Goal: Task Accomplishment & Management: Manage account settings

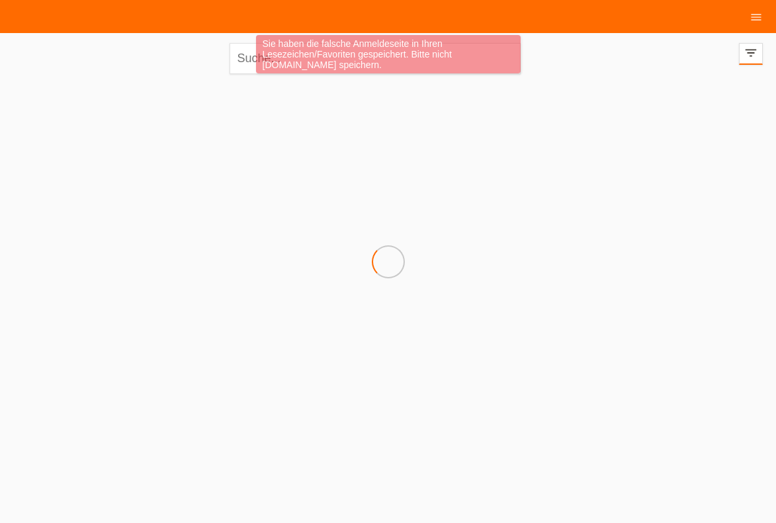
click at [235, 62] on div "Sie haben die falsche Anmeldeseite in Ihren Lesezeichen/Favoriten gespeichert. …" at bounding box center [389, 56] width 466 height 42
click at [239, 60] on div "Sie haben die falsche Anmeldeseite in Ihren Lesezeichen/Favoriten gespeichert. …" at bounding box center [389, 56] width 466 height 42
click at [249, 62] on div "Sie haben die falsche Anmeldeseite in Ihren Lesezeichen/Favoriten gespeichert. …" at bounding box center [389, 56] width 466 height 42
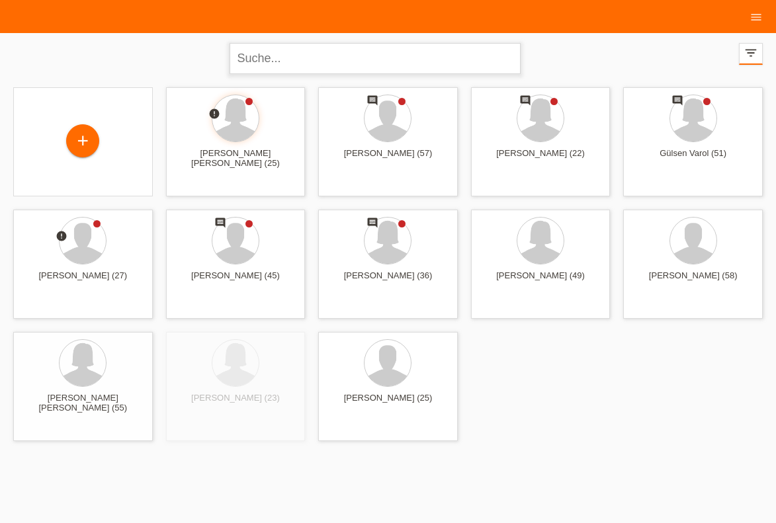
click at [244, 64] on input "text" at bounding box center [375, 58] width 291 height 31
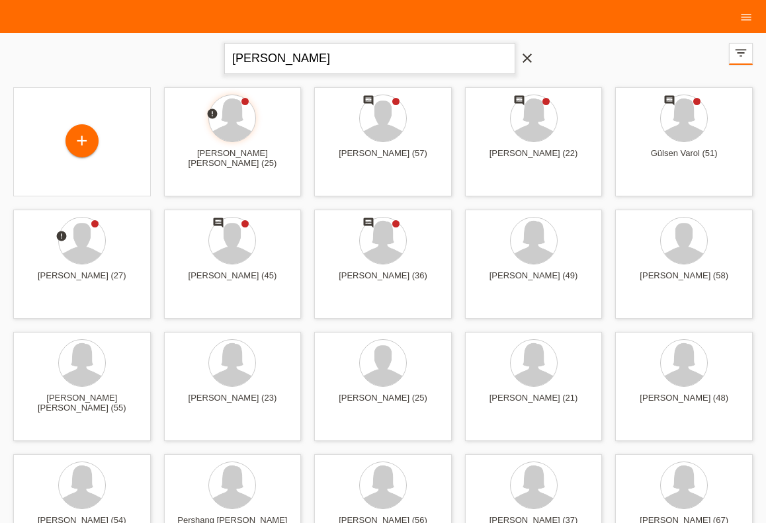
type input "EUSEBIO"
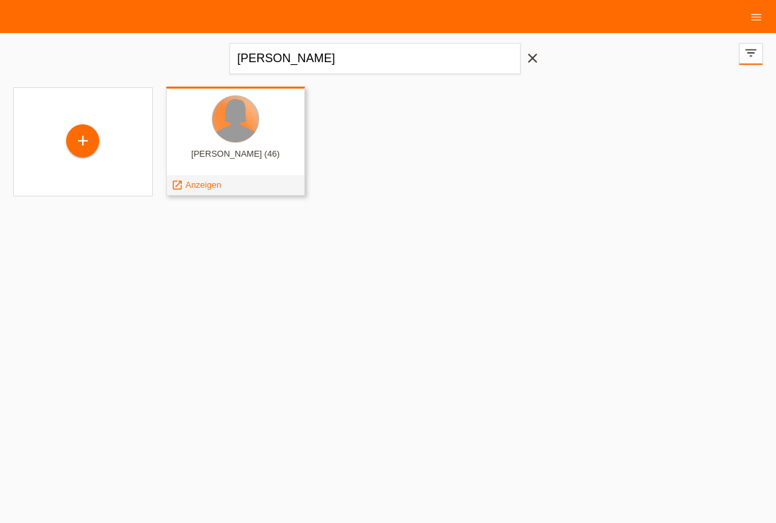
click at [256, 124] on div at bounding box center [235, 119] width 46 height 46
click at [206, 187] on span "Anzeigen" at bounding box center [203, 185] width 36 height 10
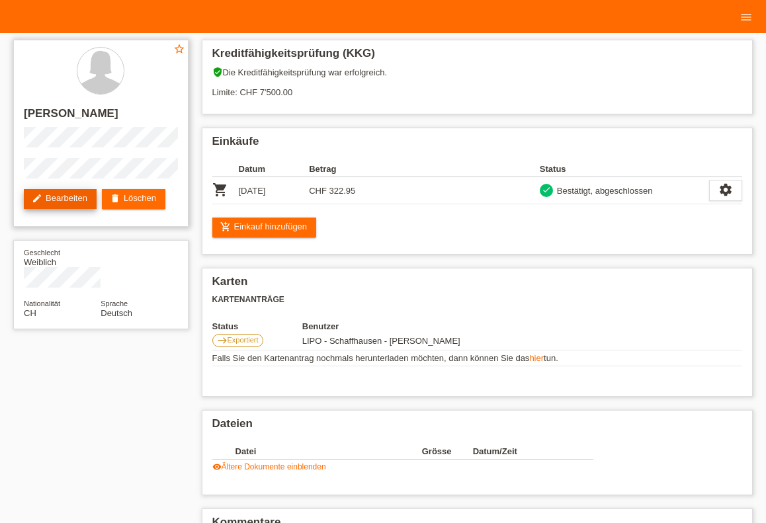
click at [87, 208] on link "edit Bearbeiten" at bounding box center [60, 199] width 73 height 20
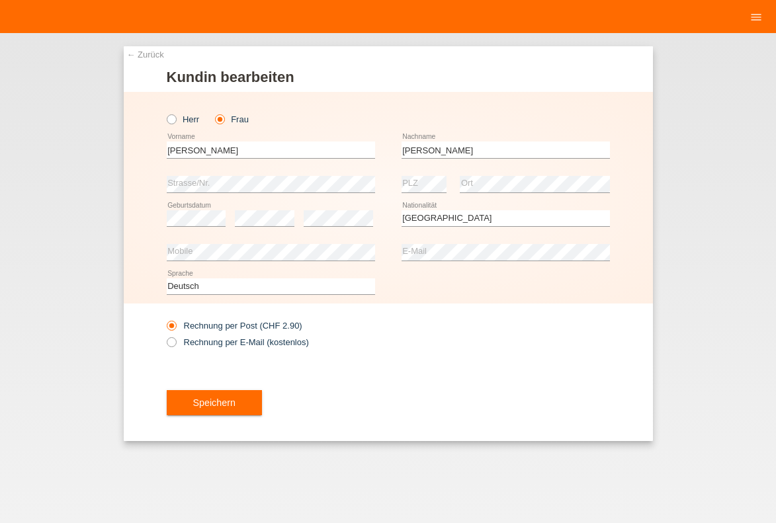
select select "CH"
click at [230, 412] on button "Speichern" at bounding box center [214, 402] width 95 height 25
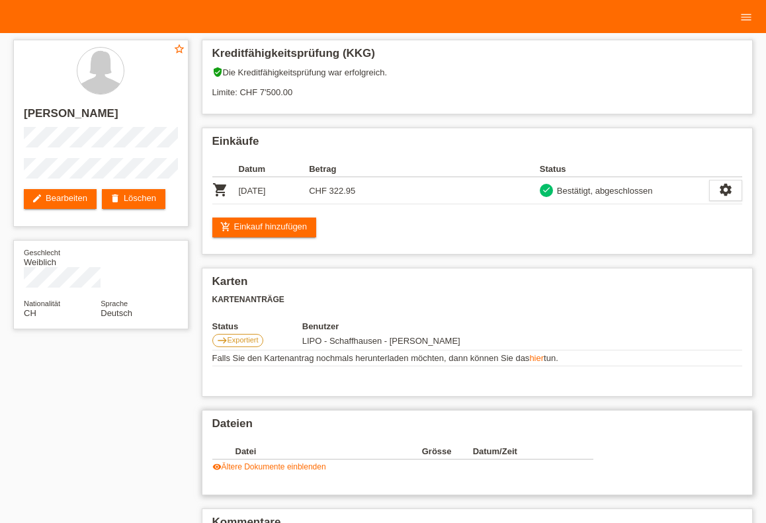
click at [276, 464] on div "Datei Grösse Datum/Zeit insert_drive_file SKP-F30-00125081615170.pdf 34 KB [DAT…" at bounding box center [402, 458] width 381 height 28
click at [277, 471] on link "visibility Ältere Dokumente einblenden" at bounding box center [269, 467] width 114 height 9
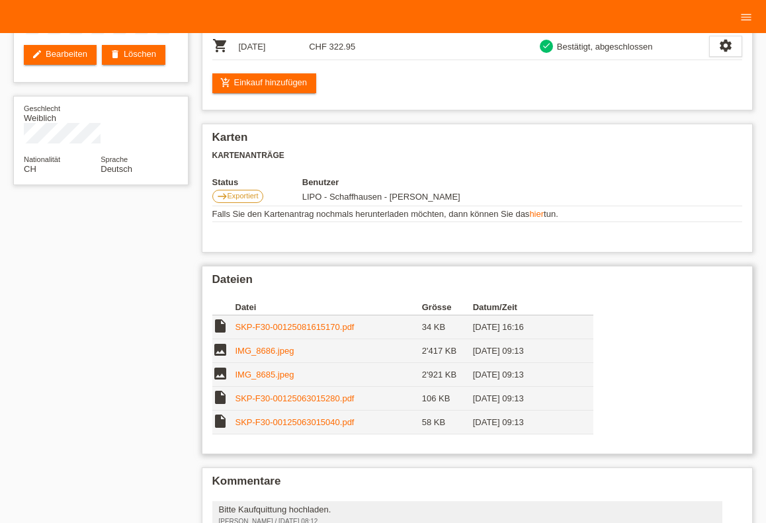
scroll to position [146, 0]
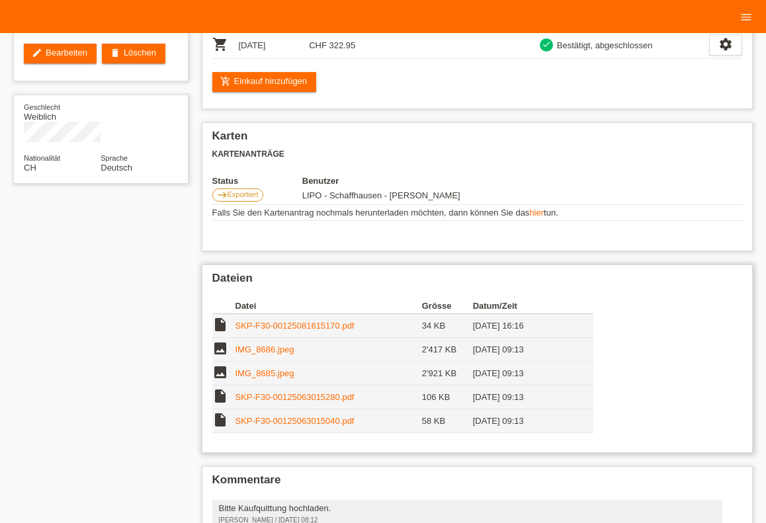
click at [280, 331] on link "SKP-F30-00125081615170.pdf" at bounding box center [295, 326] width 119 height 10
